Goal: Check status: Check status

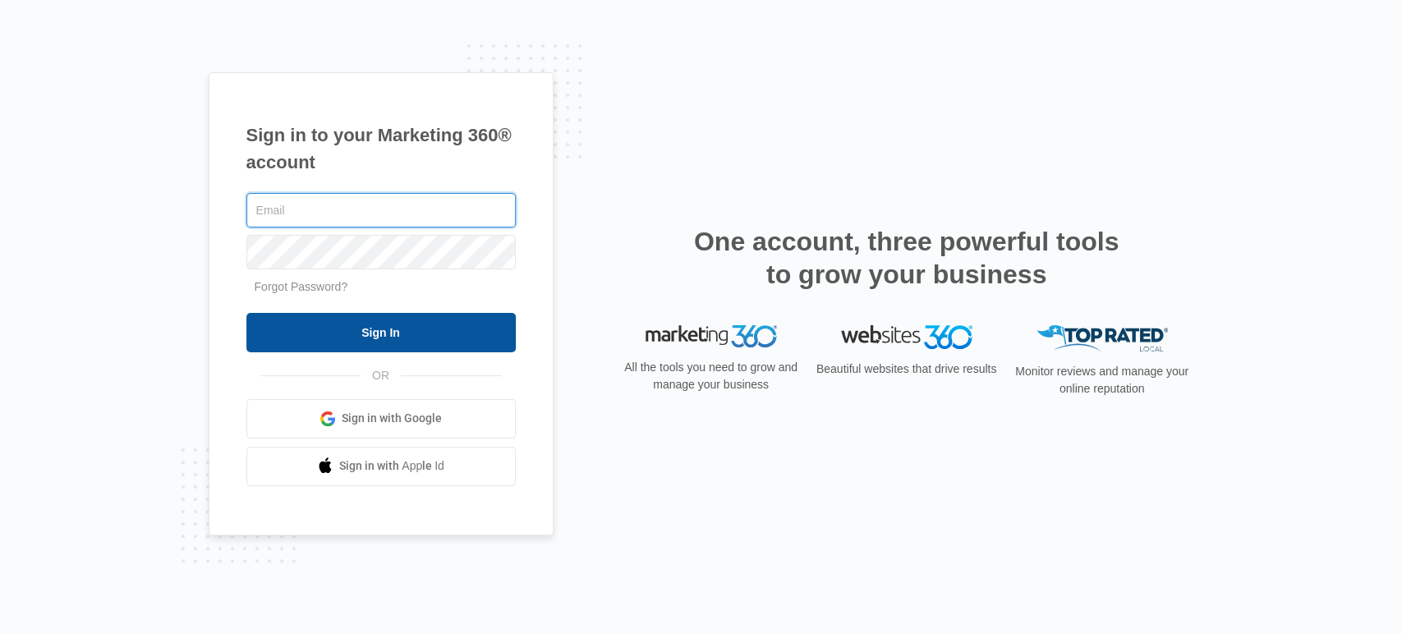
type input "[EMAIL_ADDRESS][DOMAIN_NAME]"
drag, startPoint x: 421, startPoint y: 333, endPoint x: 678, endPoint y: 350, distance: 256.8
click at [421, 333] on input "Sign In" at bounding box center [380, 332] width 269 height 39
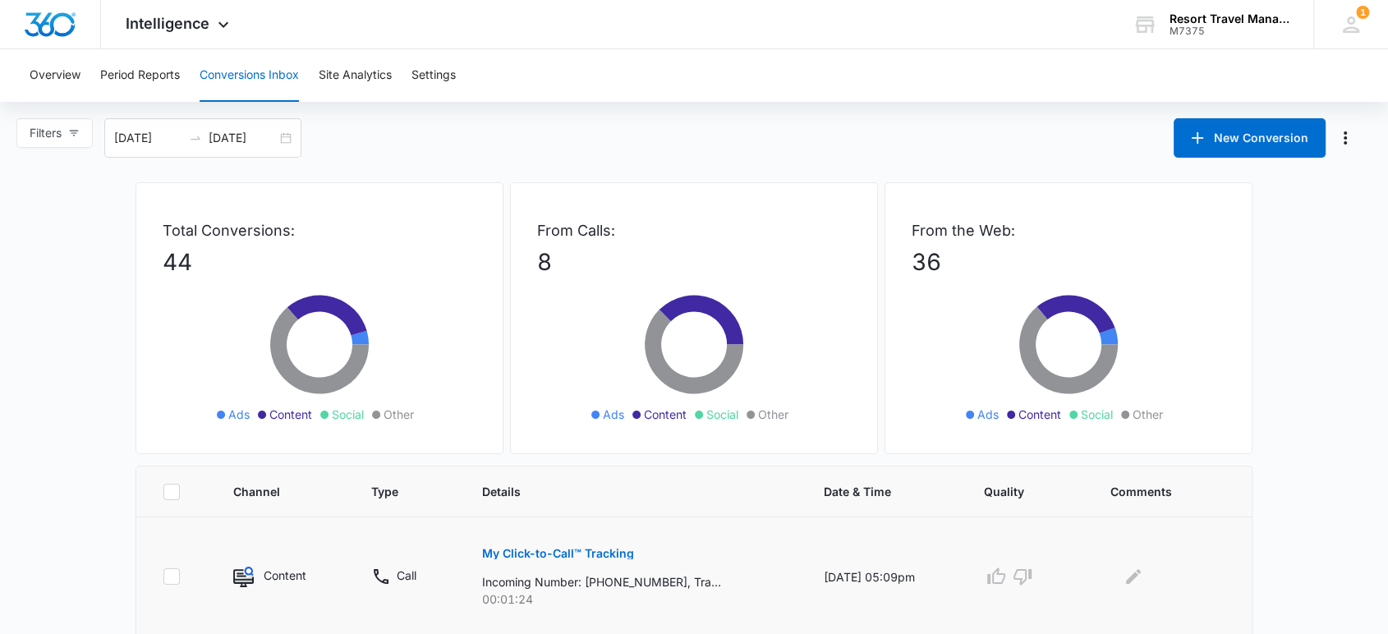
click at [554, 550] on p "My Click-to-Call™ Tracking" at bounding box center [558, 553] width 152 height 11
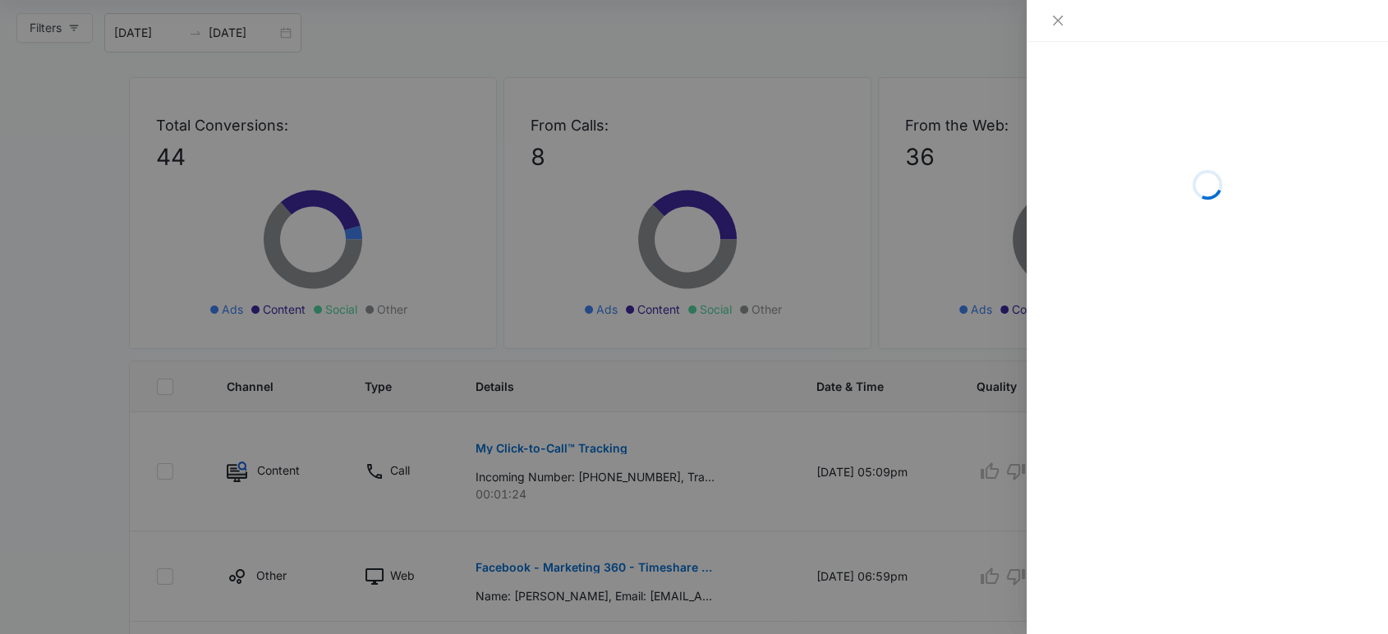
scroll to position [182, 0]
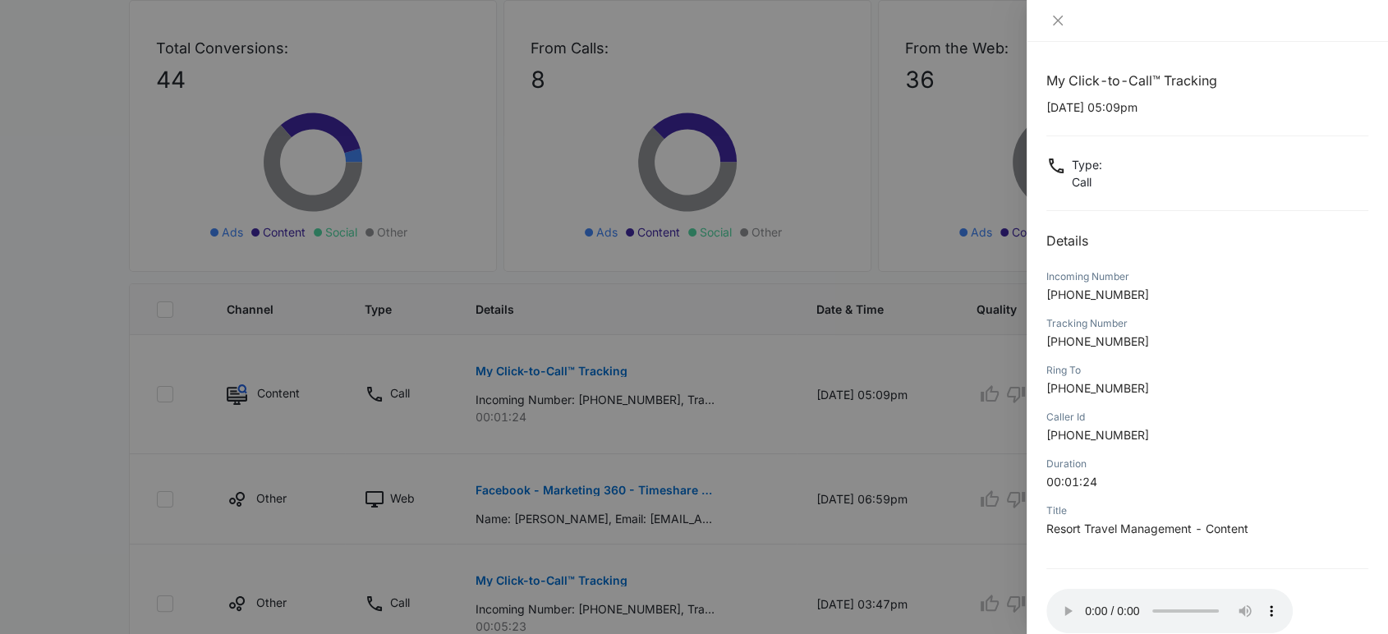
click at [1074, 30] on div at bounding box center [1207, 21] width 361 height 42
click at [1065, 24] on button "Close" at bounding box center [1057, 20] width 23 height 15
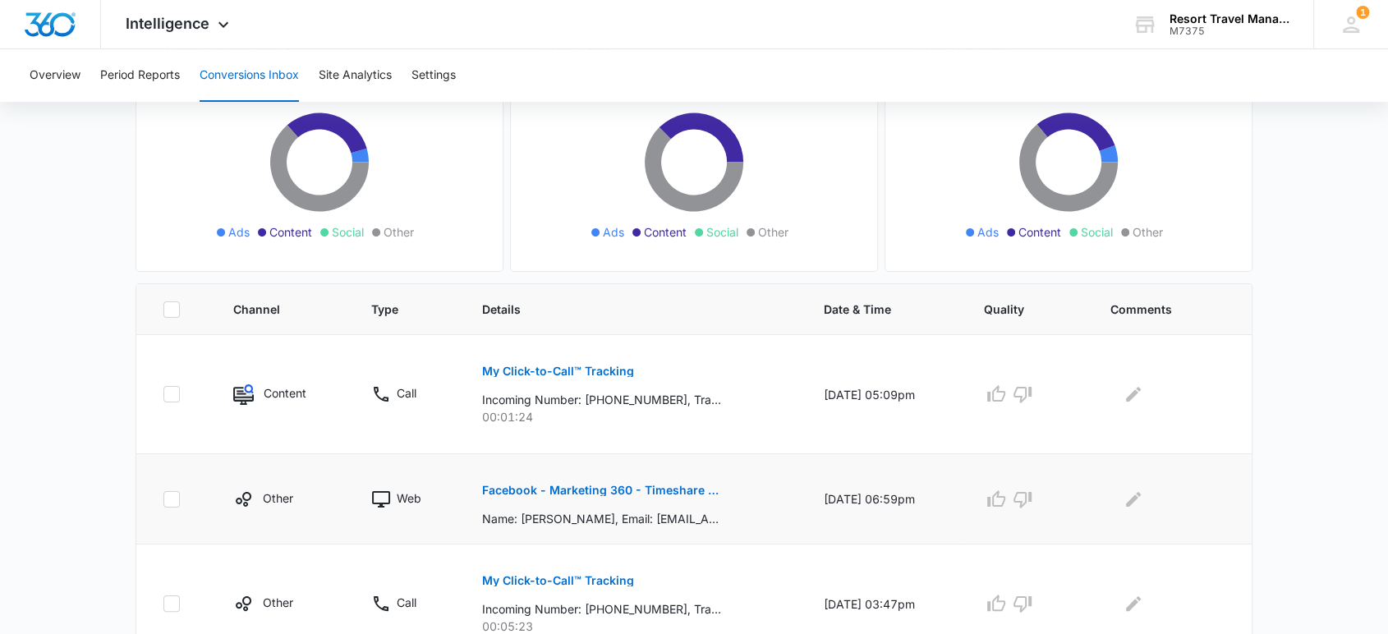
scroll to position [274, 0]
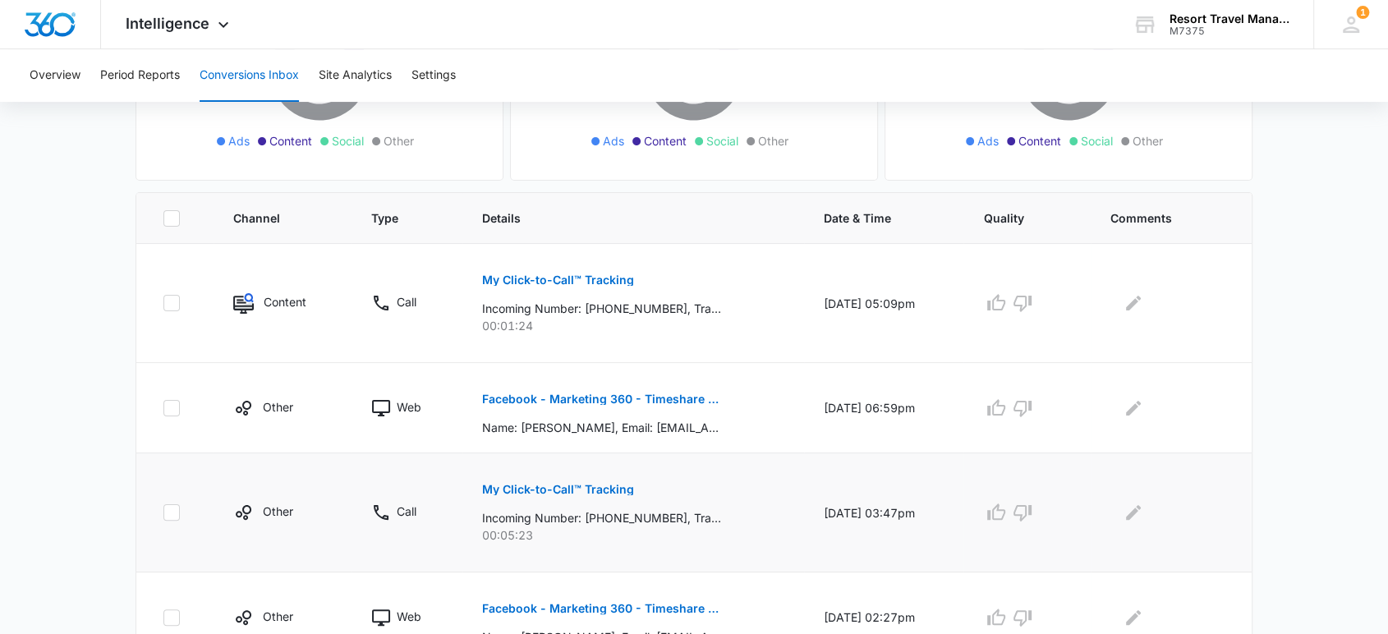
click at [586, 528] on p "00:05:23" at bounding box center [632, 535] width 301 height 17
